Goal: Information Seeking & Learning: Learn about a topic

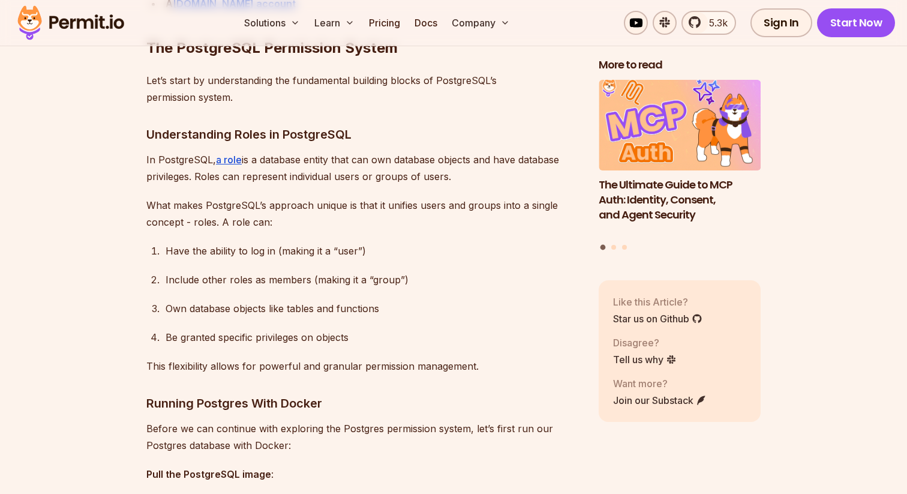
scroll to position [1767, 0]
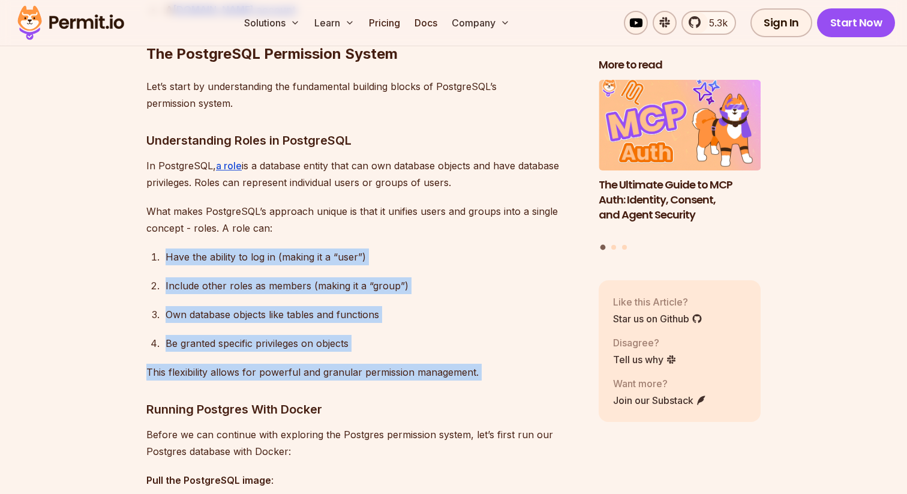
drag, startPoint x: 505, startPoint y: 382, endPoint x: 437, endPoint y: 235, distance: 161.6
click at [437, 236] on p "What makes PostgreSQL’s approach unique is that it unifies users and groups int…" at bounding box center [362, 220] width 433 height 34
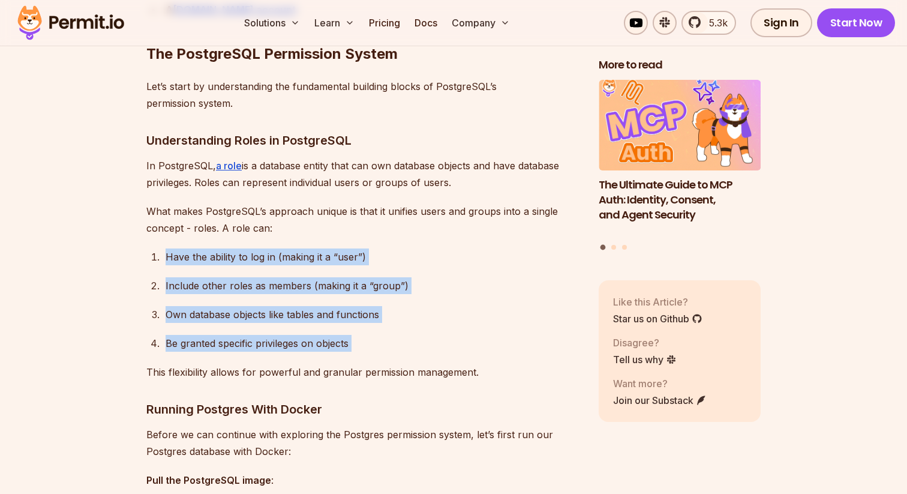
drag, startPoint x: 437, startPoint y: 236, endPoint x: 463, endPoint y: 343, distance: 110.0
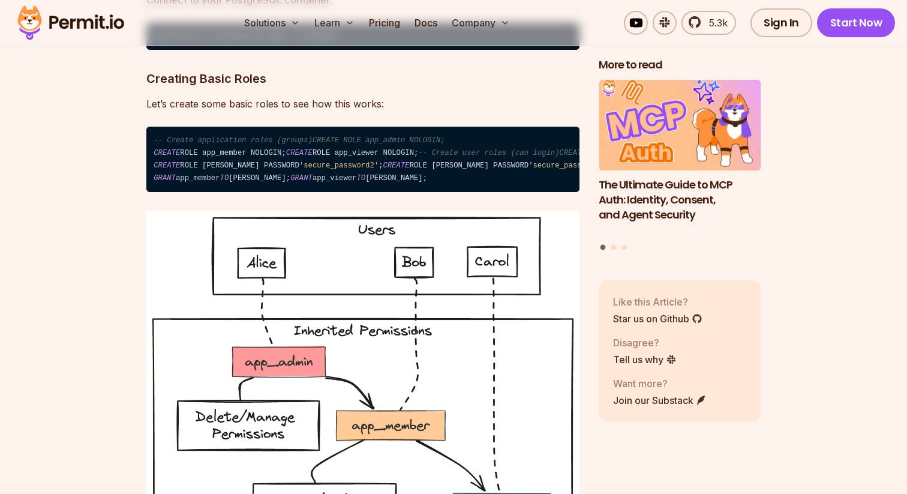
scroll to position [2388, 0]
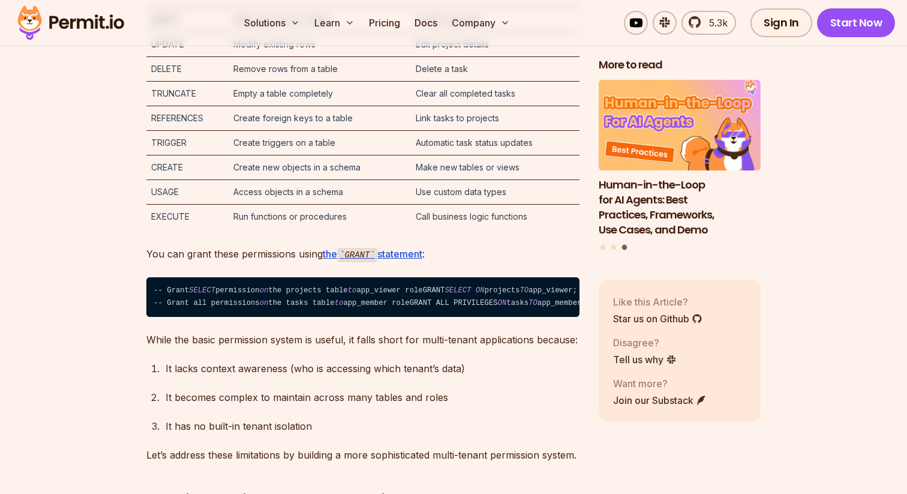
scroll to position [3387, 0]
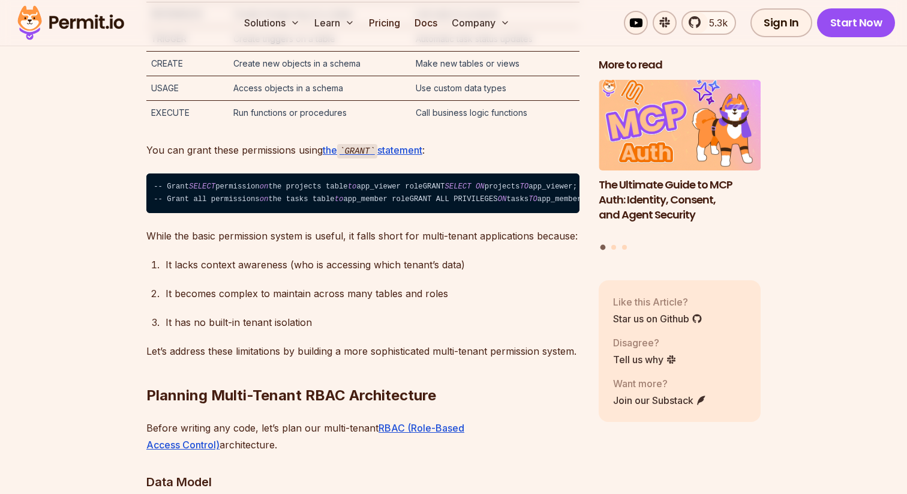
scroll to position [3497, 0]
